Goal: Navigation & Orientation: Find specific page/section

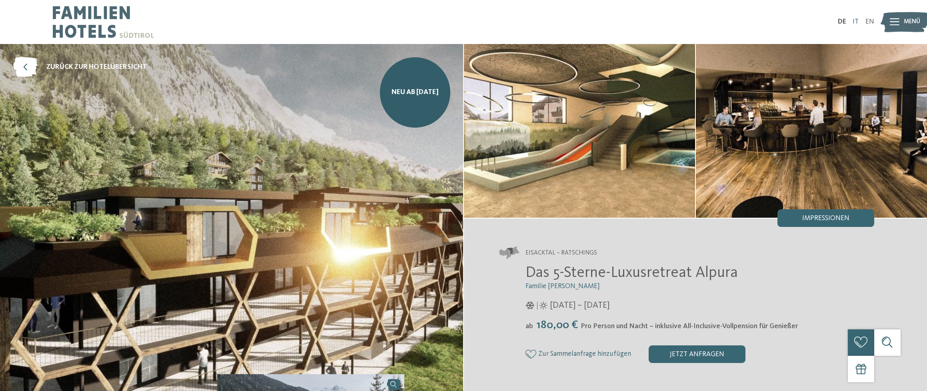
click at [857, 24] on link "IT" at bounding box center [855, 21] width 6 height 7
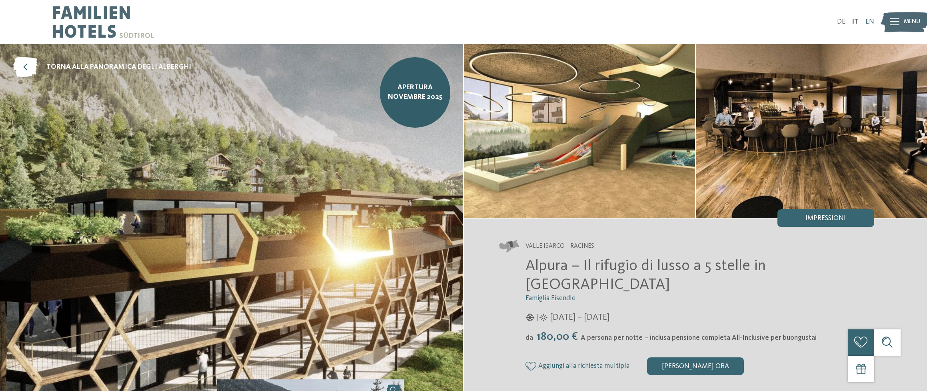
click at [868, 24] on link "EN" at bounding box center [869, 21] width 9 height 7
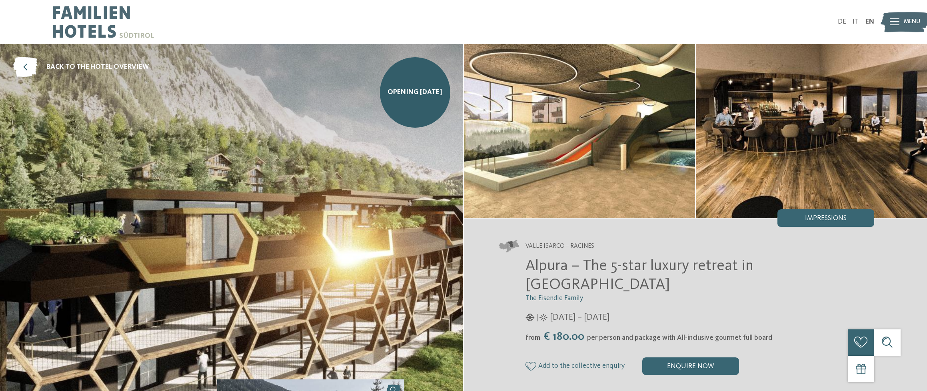
click at [839, 26] on div "DE IT EN Menu" at bounding box center [668, 22] width 411 height 44
click at [840, 24] on link "DE" at bounding box center [842, 21] width 8 height 7
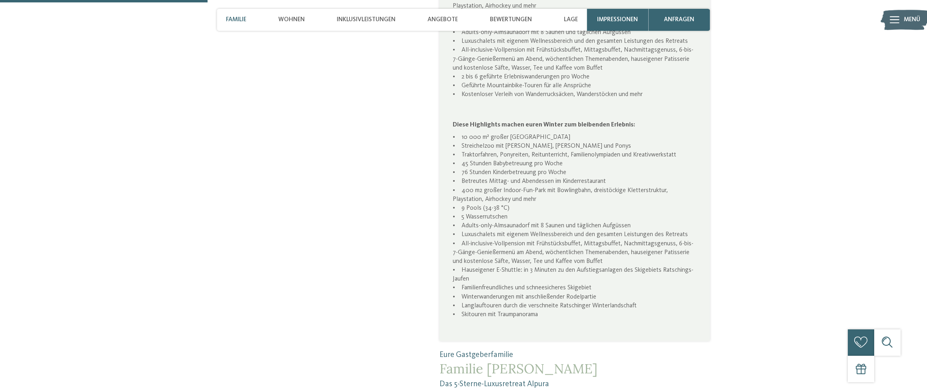
scroll to position [720, 0]
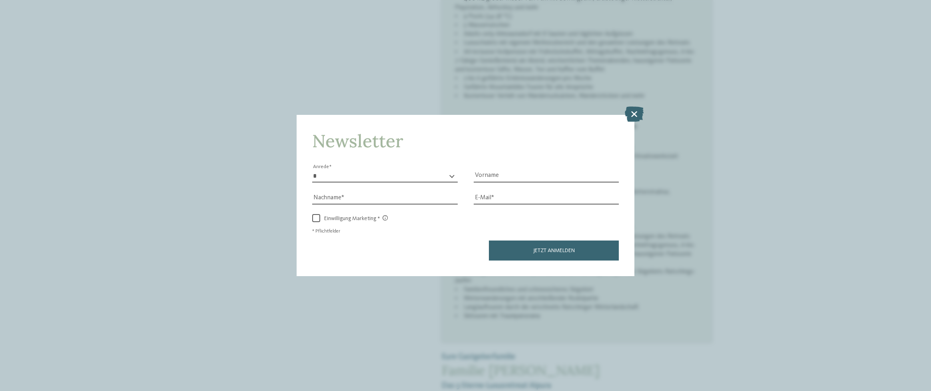
drag, startPoint x: 636, startPoint y: 119, endPoint x: 489, endPoint y: 71, distance: 154.7
click at [636, 118] on icon at bounding box center [634, 113] width 19 height 15
